Goal: Task Accomplishment & Management: Use online tool/utility

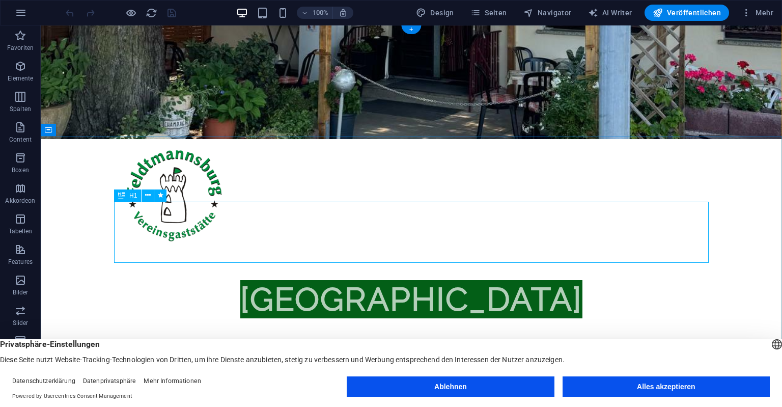
scroll to position [269, 0]
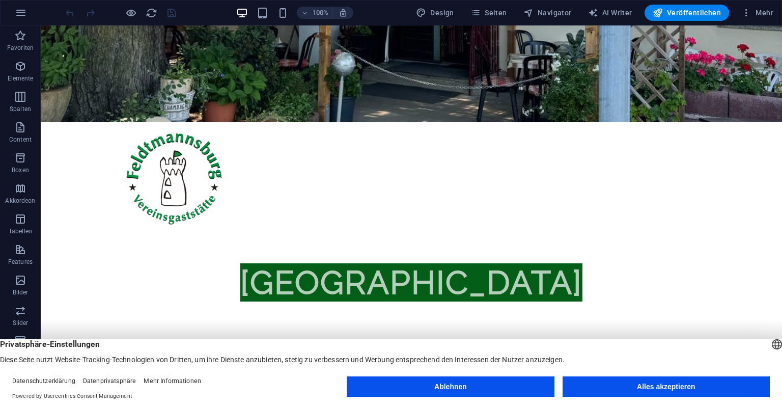
click at [508, 388] on button "Ablehnen" at bounding box center [450, 386] width 207 height 20
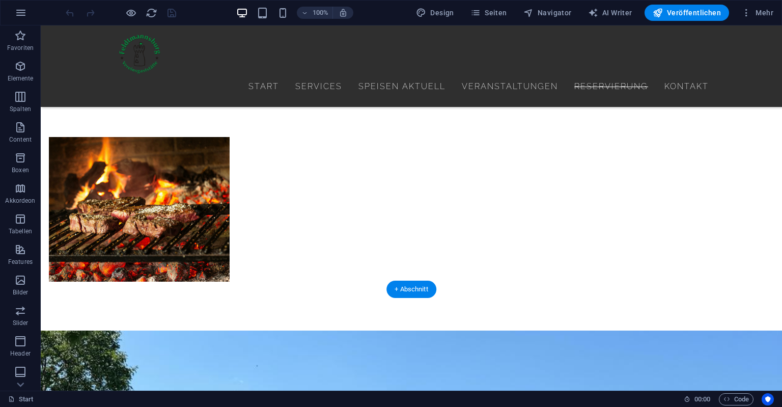
scroll to position [645, 0]
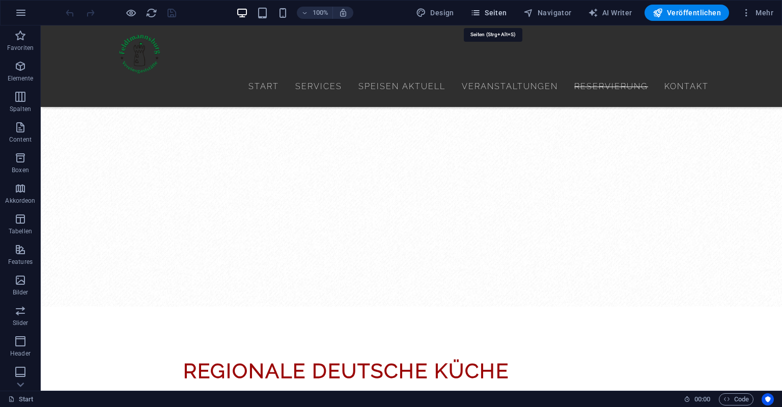
click at [507, 15] on span "Seiten" at bounding box center [488, 13] width 37 height 10
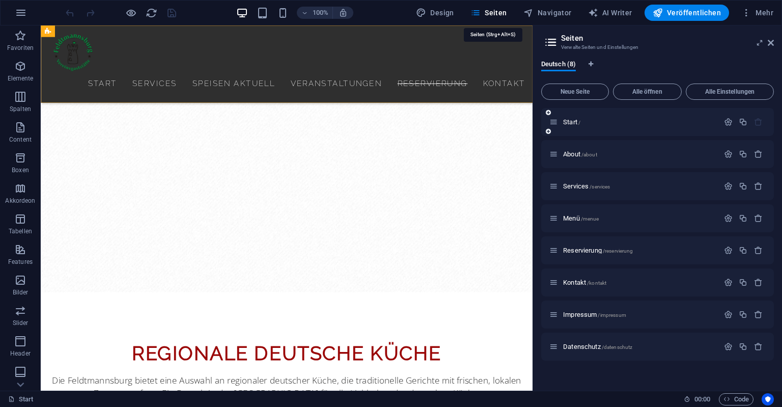
scroll to position [664, 0]
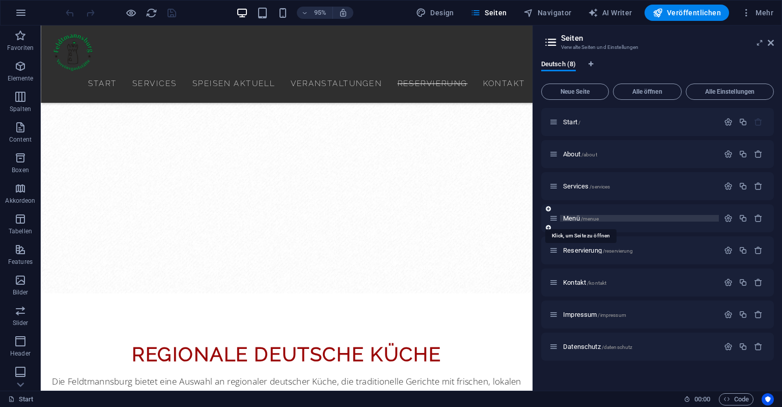
click at [579, 219] on span "Menü /menue" at bounding box center [581, 218] width 36 height 8
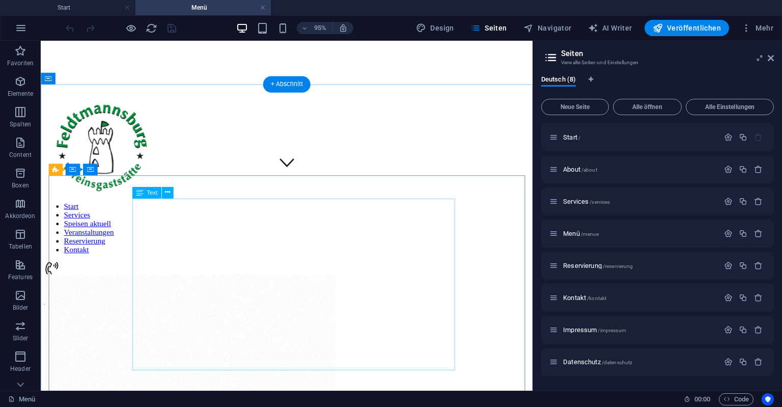
scroll to position [241, 0]
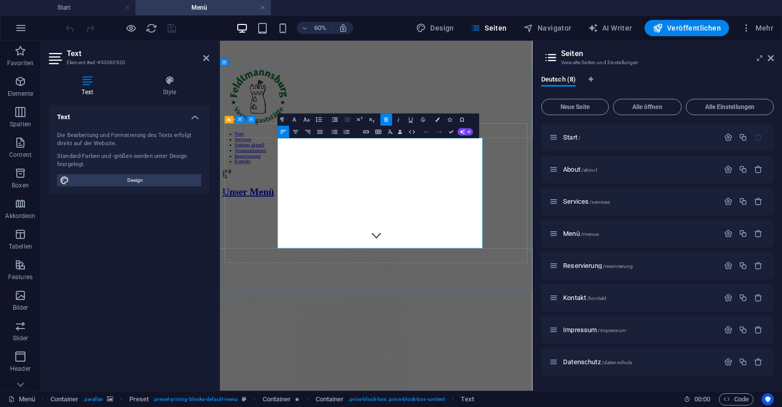
click at [365, 148] on button "Row" at bounding box center [363, 148] width 12 height 12
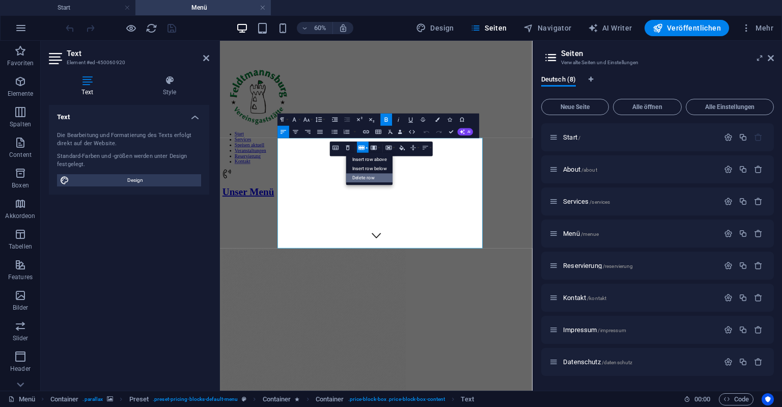
click at [365, 178] on link "Delete row" at bounding box center [369, 177] width 47 height 9
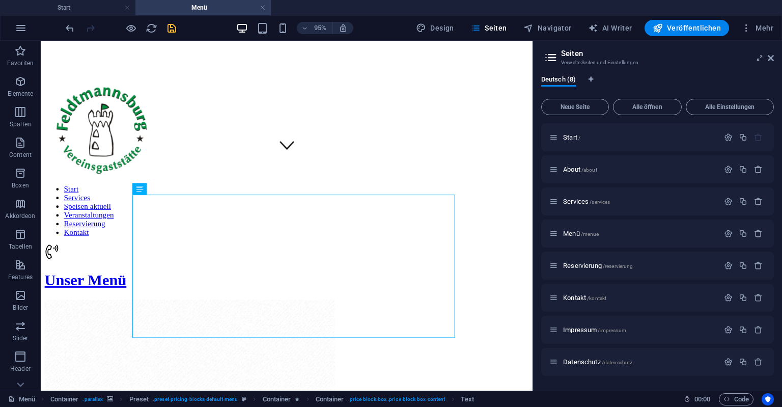
click at [173, 26] on icon "save" at bounding box center [172, 28] width 12 height 12
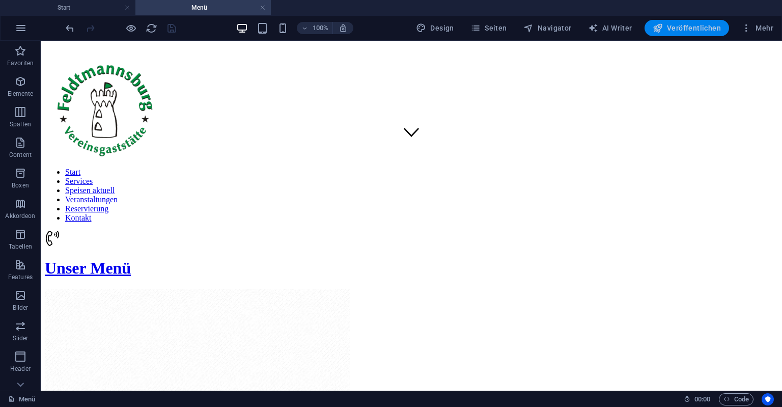
click at [663, 25] on icon "button" at bounding box center [658, 28] width 10 height 10
